Goal: Task Accomplishment & Management: Use online tool/utility

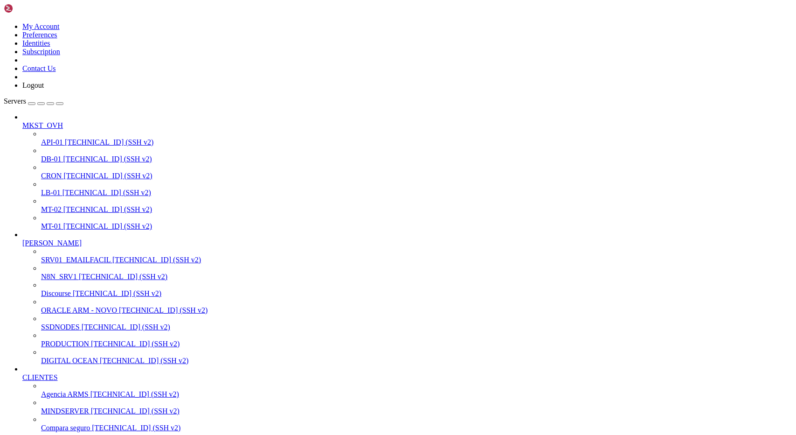
scroll to position [9, 2]
drag, startPoint x: 97, startPoint y: 1089, endPoint x: 244, endPoint y: 1091, distance: 147.4
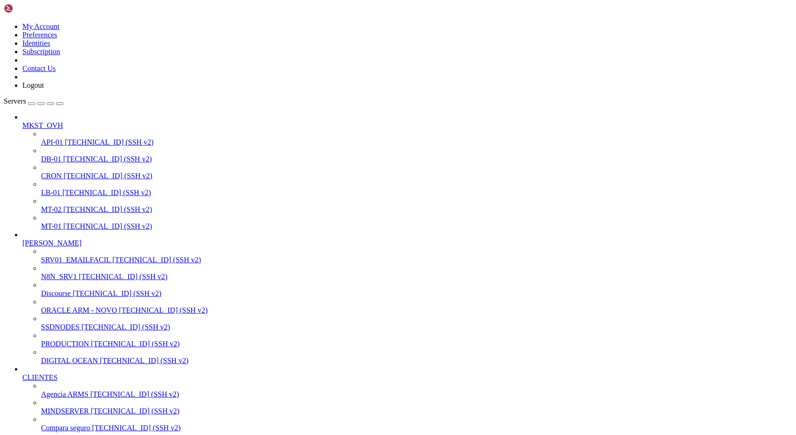
scroll to position [10652, 0]
drag, startPoint x: 164, startPoint y: 1332, endPoint x: 505, endPoint y: 1363, distance: 342.5
drag, startPoint x: 7, startPoint y: 1332, endPoint x: 458, endPoint y: 1361, distance: 452.1
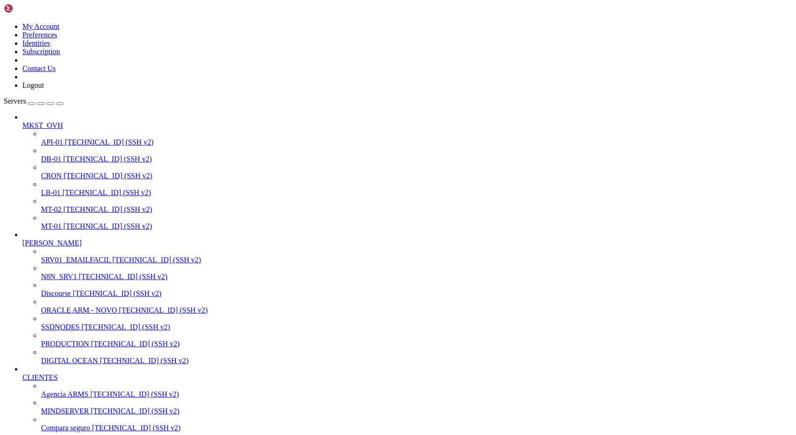
drag, startPoint x: 528, startPoint y: 1364, endPoint x: 7, endPoint y: 1332, distance: 521.2
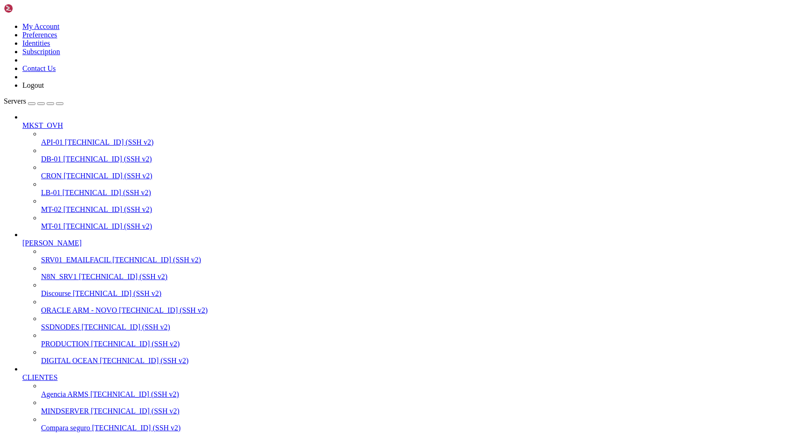
drag, startPoint x: 8, startPoint y: 1004, endPoint x: 203, endPoint y: 1045, distance: 199.7
drag, startPoint x: 8, startPoint y: 1005, endPoint x: 222, endPoint y: 1037, distance: 216.0
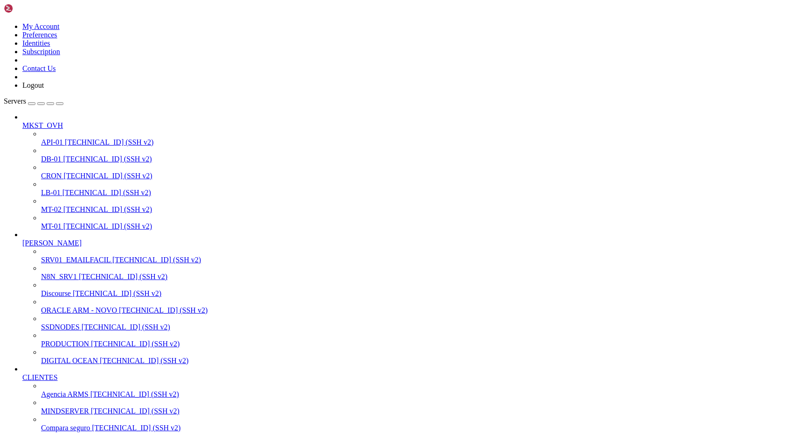
scroll to position [254, 0]
drag, startPoint x: 8, startPoint y: 1094, endPoint x: 183, endPoint y: 1366, distance: 324.1
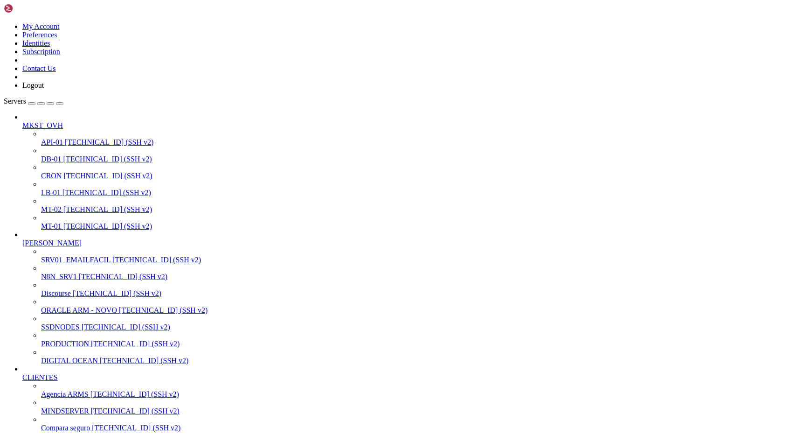
drag, startPoint x: 244, startPoint y: 1099, endPoint x: 384, endPoint y: 1100, distance: 139.5
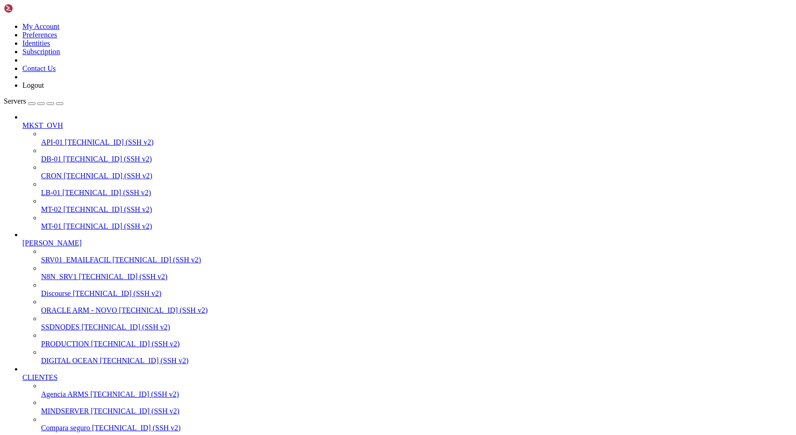
scroll to position [785, 0]
drag, startPoint x: 99, startPoint y: 1068, endPoint x: 238, endPoint y: 1072, distance: 139.6
drag, startPoint x: 10, startPoint y: 1022, endPoint x: 33, endPoint y: 1051, distance: 37.2
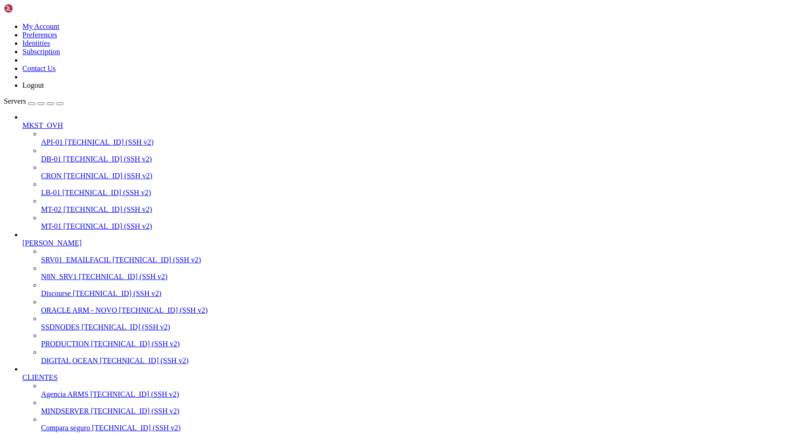
drag, startPoint x: 17, startPoint y: 1020, endPoint x: 152, endPoint y: 1312, distance: 321.5
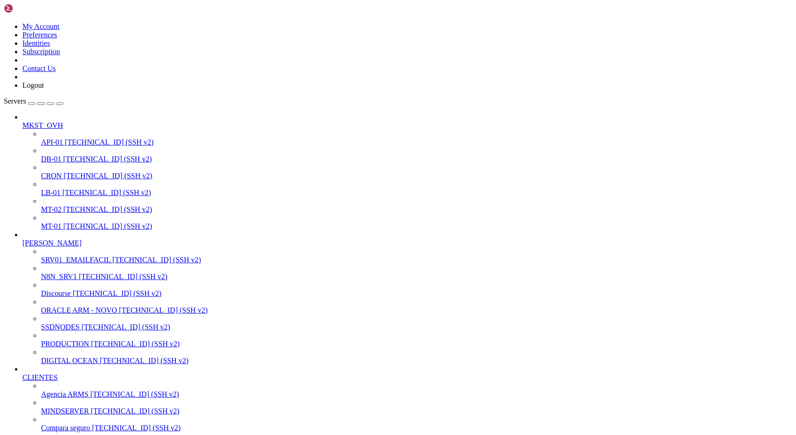
scroll to position [699, 0]
drag, startPoint x: 15, startPoint y: 1152, endPoint x: 171, endPoint y: 1361, distance: 260.7
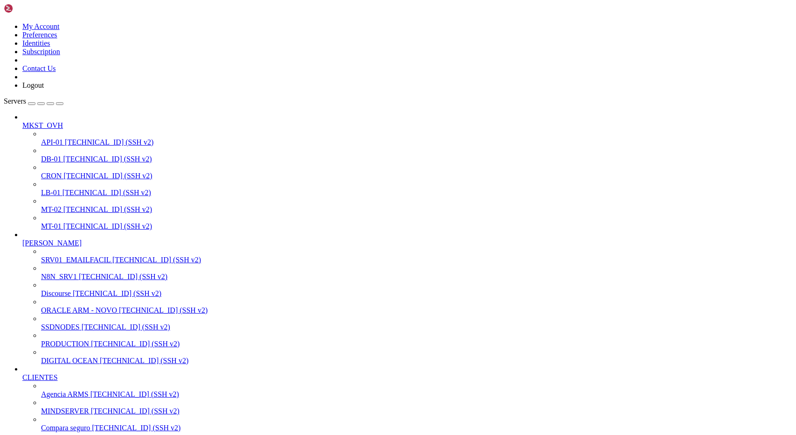
drag, startPoint x: 9, startPoint y: 1006, endPoint x: 359, endPoint y: 1356, distance: 494.9
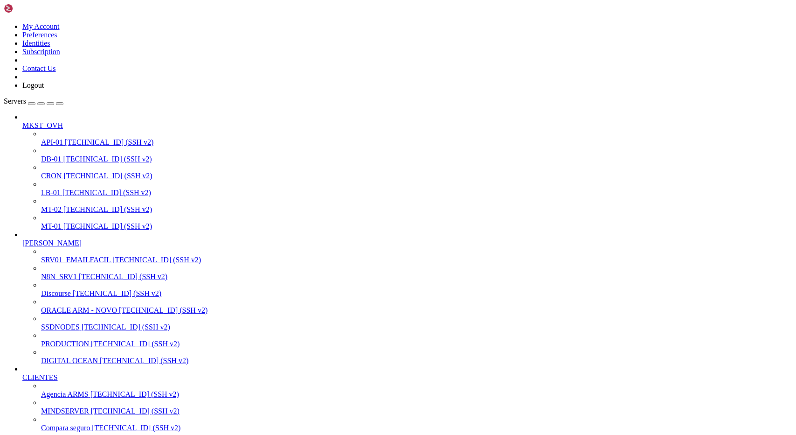
scroll to position [301, 0]
click at [63, 205] on span "[TECHNICAL_ID] (SSH v2)" at bounding box center [107, 209] width 89 height 8
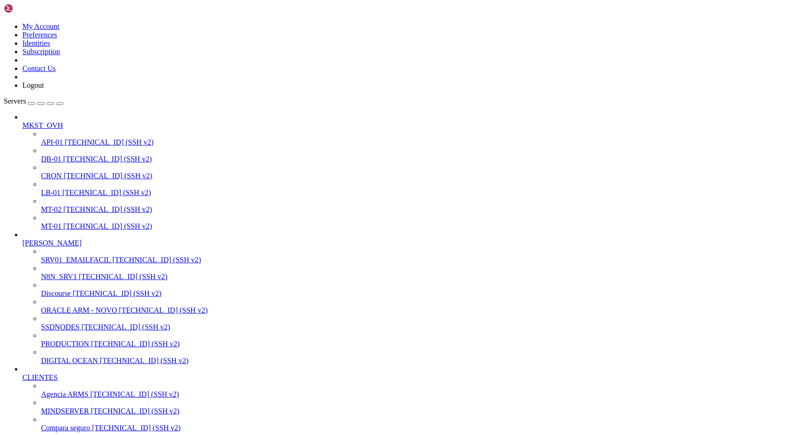
scroll to position [1333, 0]
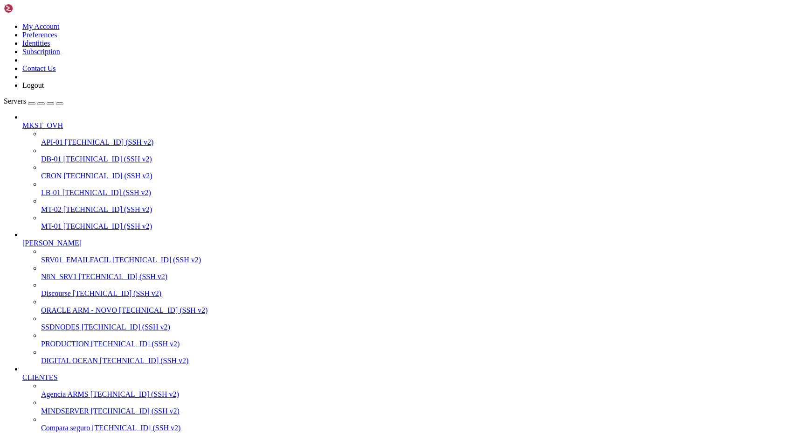
scroll to position [833, 0]
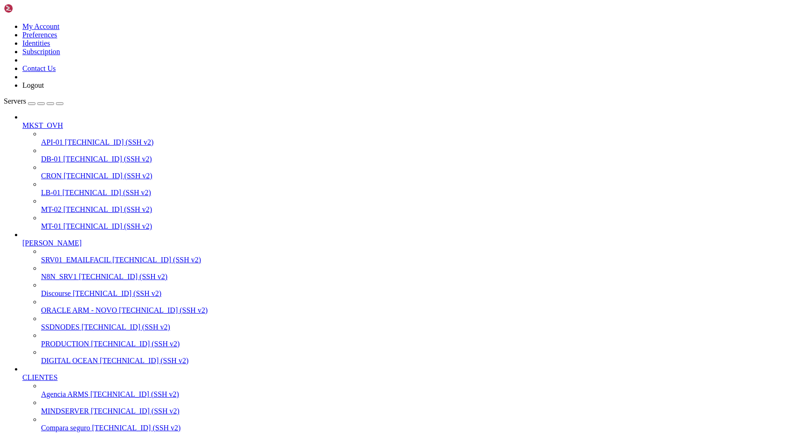
drag, startPoint x: 9, startPoint y: 1093, endPoint x: 408, endPoint y: 1381, distance: 491.7
drag, startPoint x: 9, startPoint y: 1092, endPoint x: 329, endPoint y: 1381, distance: 431.5
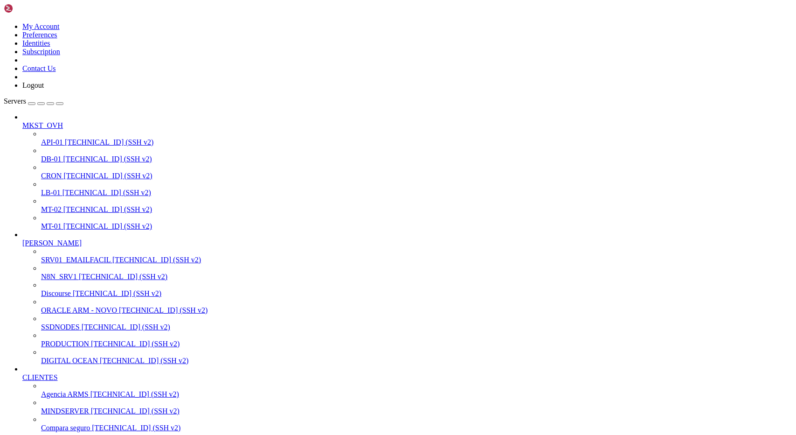
drag, startPoint x: 8, startPoint y: 971, endPoint x: 187, endPoint y: 1106, distance: 224.1
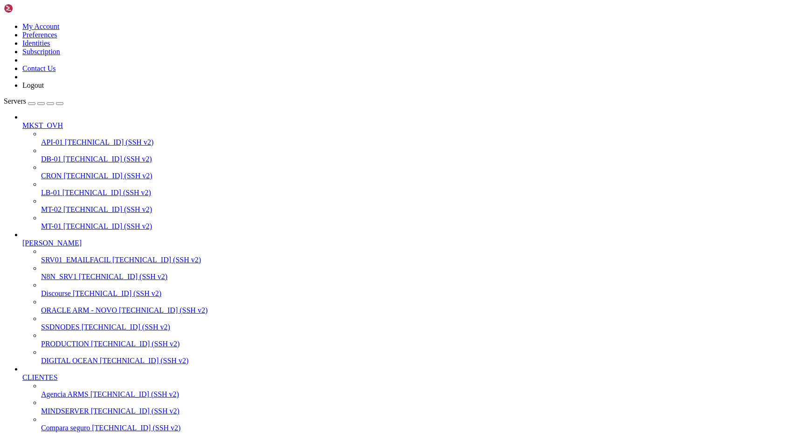
drag, startPoint x: 7, startPoint y: 1305, endPoint x: 225, endPoint y: 1331, distance: 218.9
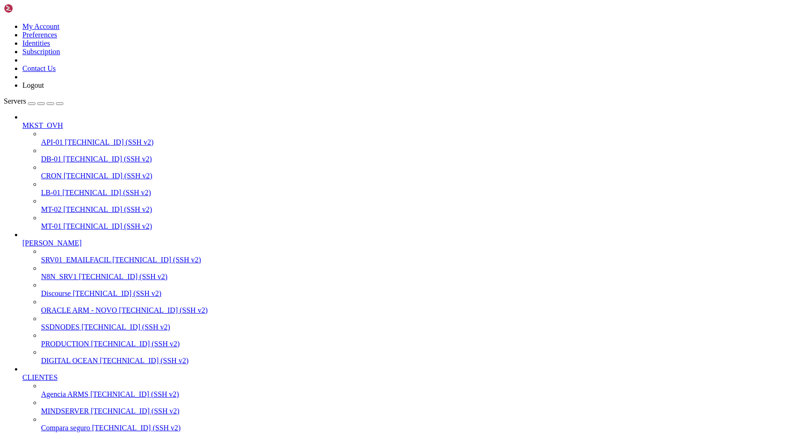
drag, startPoint x: 102, startPoint y: 1243, endPoint x: 9, endPoint y: 1201, distance: 101.7
drag, startPoint x: 120, startPoint y: 1113, endPoint x: 8, endPoint y: 1111, distance: 111.5
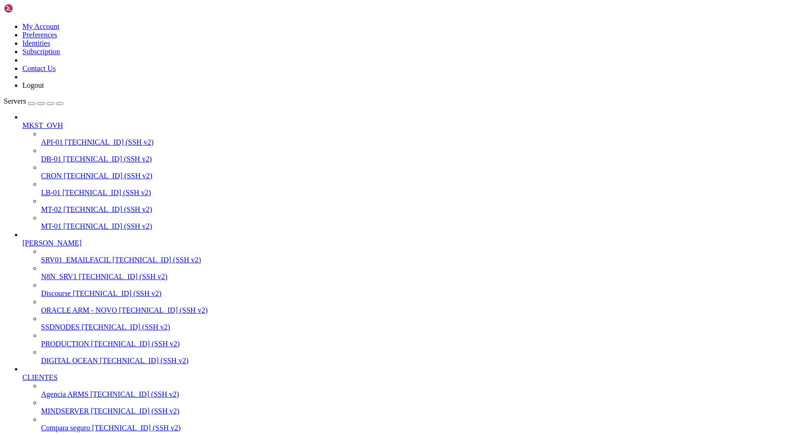
drag, startPoint x: 114, startPoint y: 1064, endPoint x: 8, endPoint y: 1064, distance: 105.4
drag, startPoint x: 7, startPoint y: 971, endPoint x: 338, endPoint y: 1320, distance: 480.9
drag, startPoint x: 8, startPoint y: 973, endPoint x: 183, endPoint y: 1329, distance: 396.9
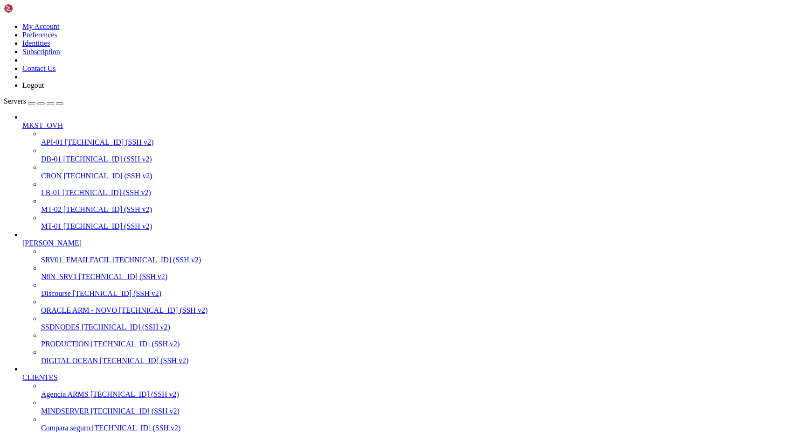
drag, startPoint x: 384, startPoint y: 1204, endPoint x: 97, endPoint y: 1022, distance: 339.4
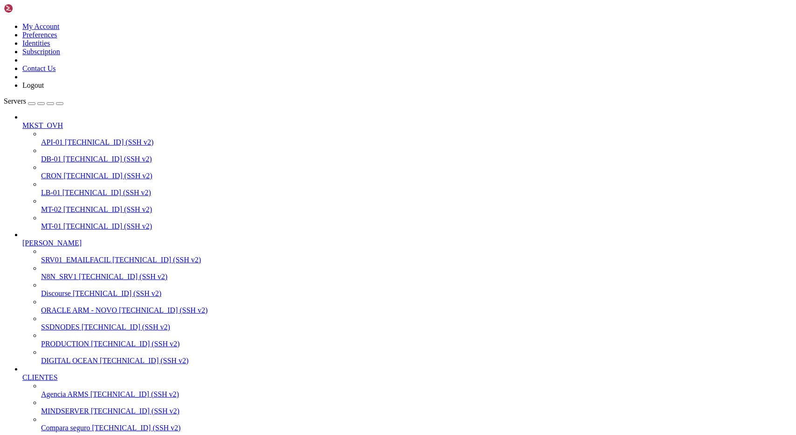
click html "Page up Rebuilding contacts for campaign 63 0 total contact(s) to be added in b…"
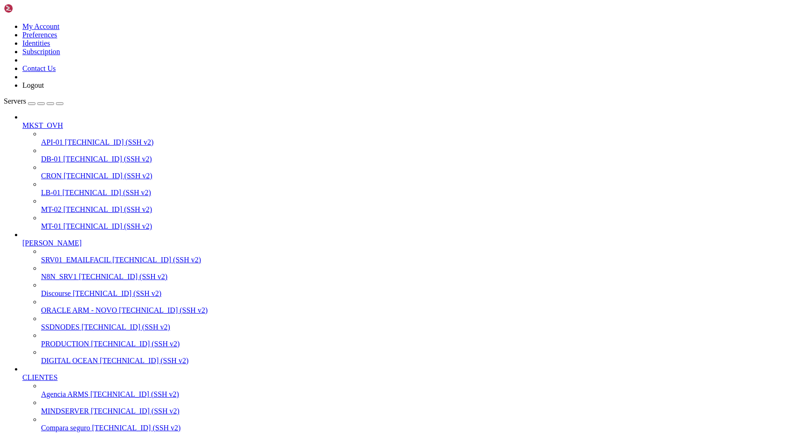
scroll to position [1333, 0]
drag, startPoint x: 383, startPoint y: 1294, endPoint x: 79, endPoint y: 1293, distance: 303.7
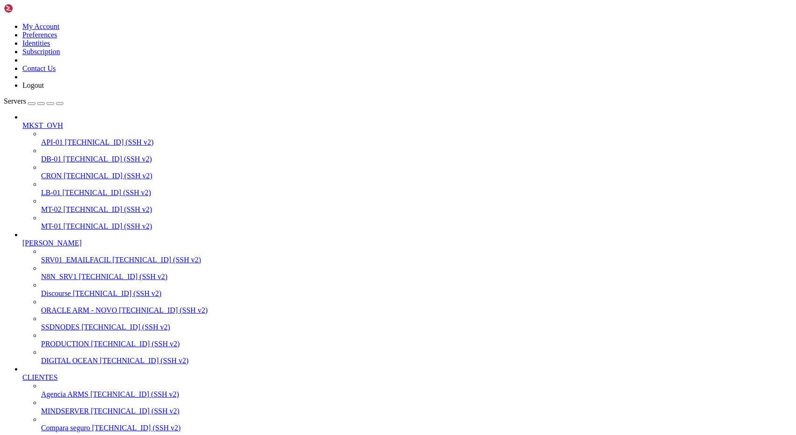
drag, startPoint x: 8, startPoint y: 1266, endPoint x: 173, endPoint y: 1329, distance: 176.2
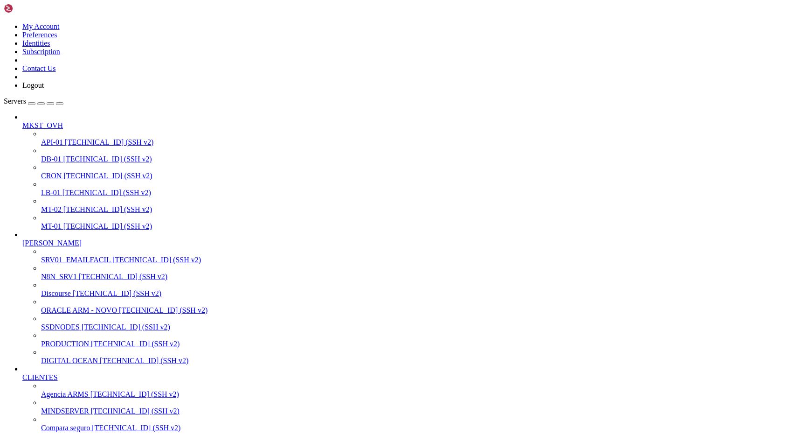
scroll to position [2618, 0]
drag, startPoint x: 126, startPoint y: 1077, endPoint x: 7, endPoint y: 1019, distance: 132.1
drag, startPoint x: 9, startPoint y: 1283, endPoint x: 171, endPoint y: 1329, distance: 168.5
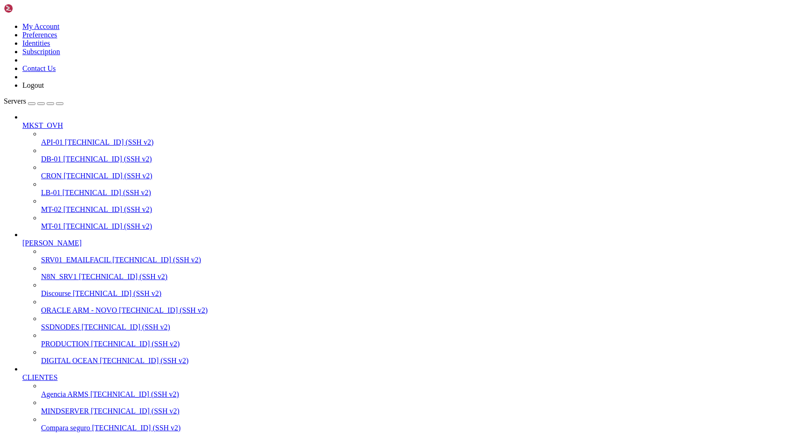
drag, startPoint x: 8, startPoint y: 1066, endPoint x: 129, endPoint y: 1326, distance: 287.5
drag, startPoint x: 8, startPoint y: 970, endPoint x: 126, endPoint y: 1012, distance: 125.4
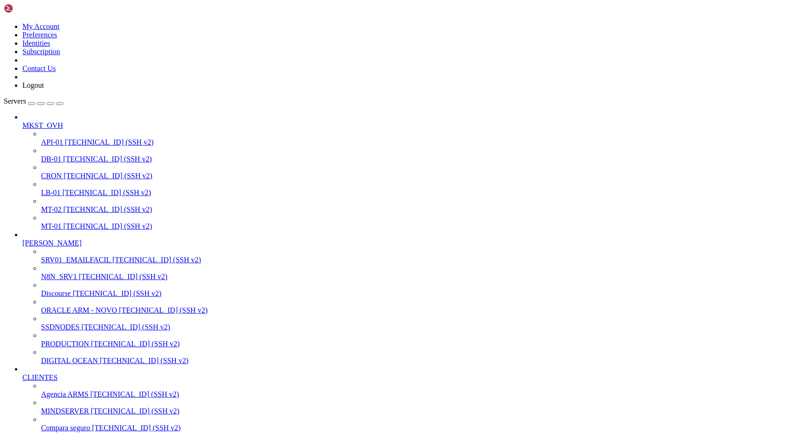
drag, startPoint x: 7, startPoint y: 1004, endPoint x: 193, endPoint y: 1315, distance: 362.0
drag, startPoint x: 51, startPoint y: 997, endPoint x: 133, endPoint y: 995, distance: 81.7
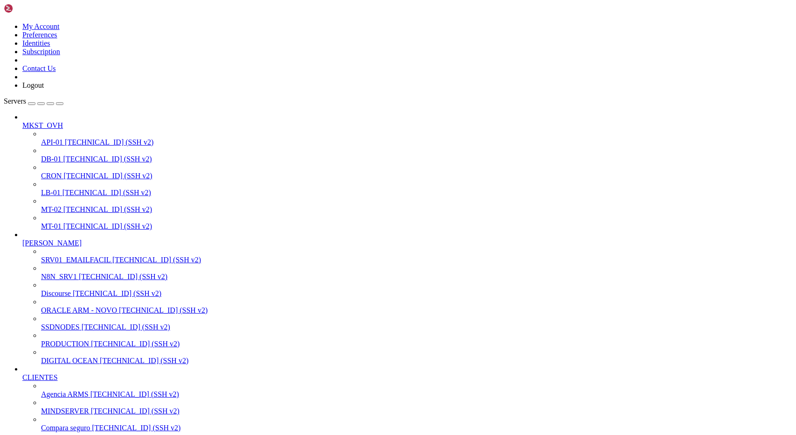
drag, startPoint x: 51, startPoint y: 1305, endPoint x: 166, endPoint y: 1305, distance: 114.3
